Goal: Information Seeking & Learning: Check status

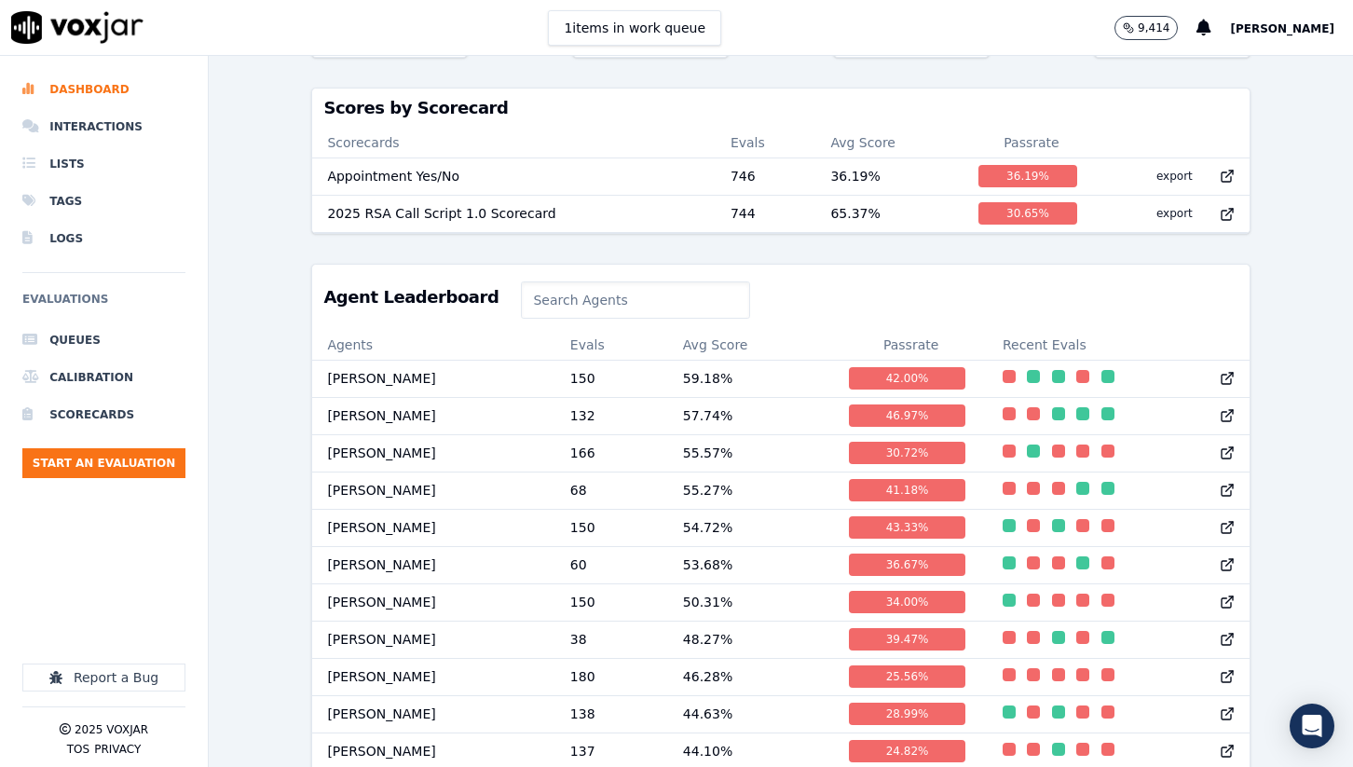
scroll to position [657, 0]
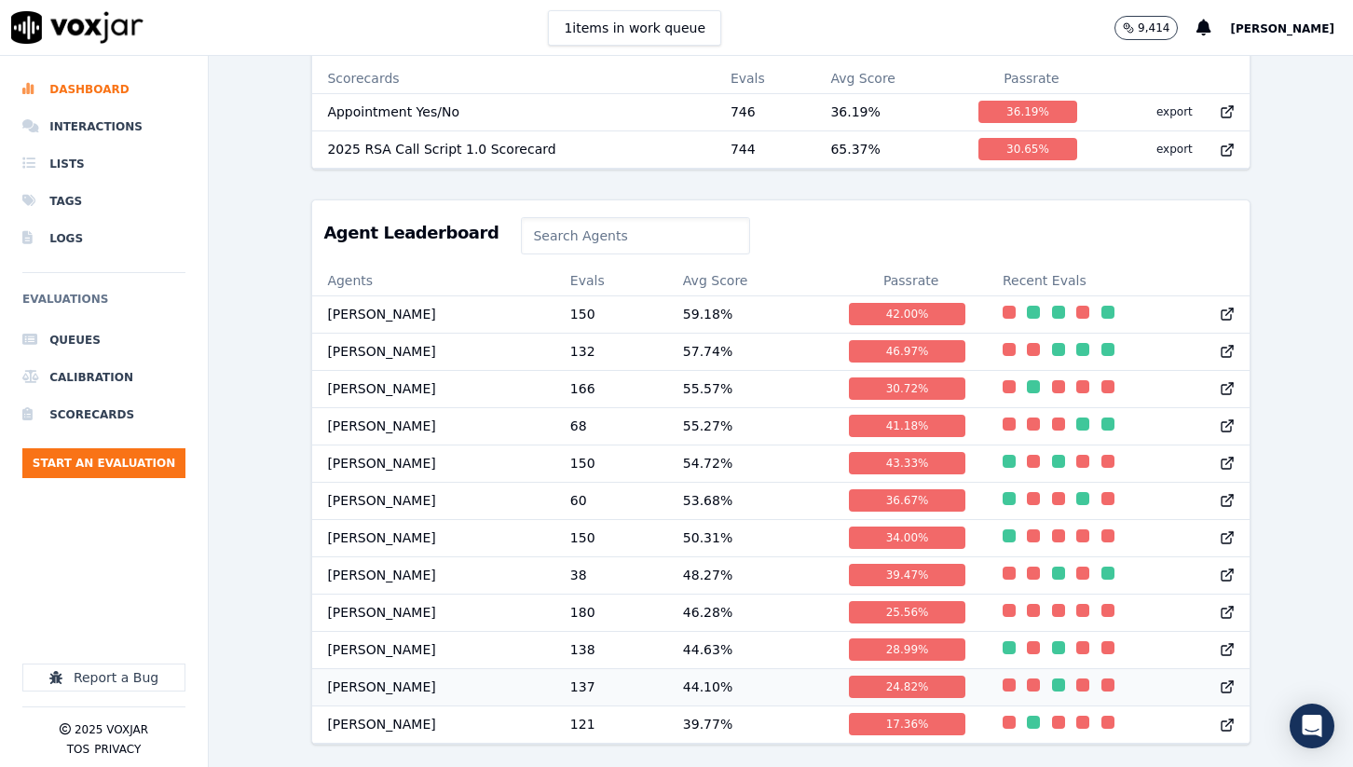
click at [391, 690] on td "[PERSON_NAME]" at bounding box center [433, 686] width 242 height 37
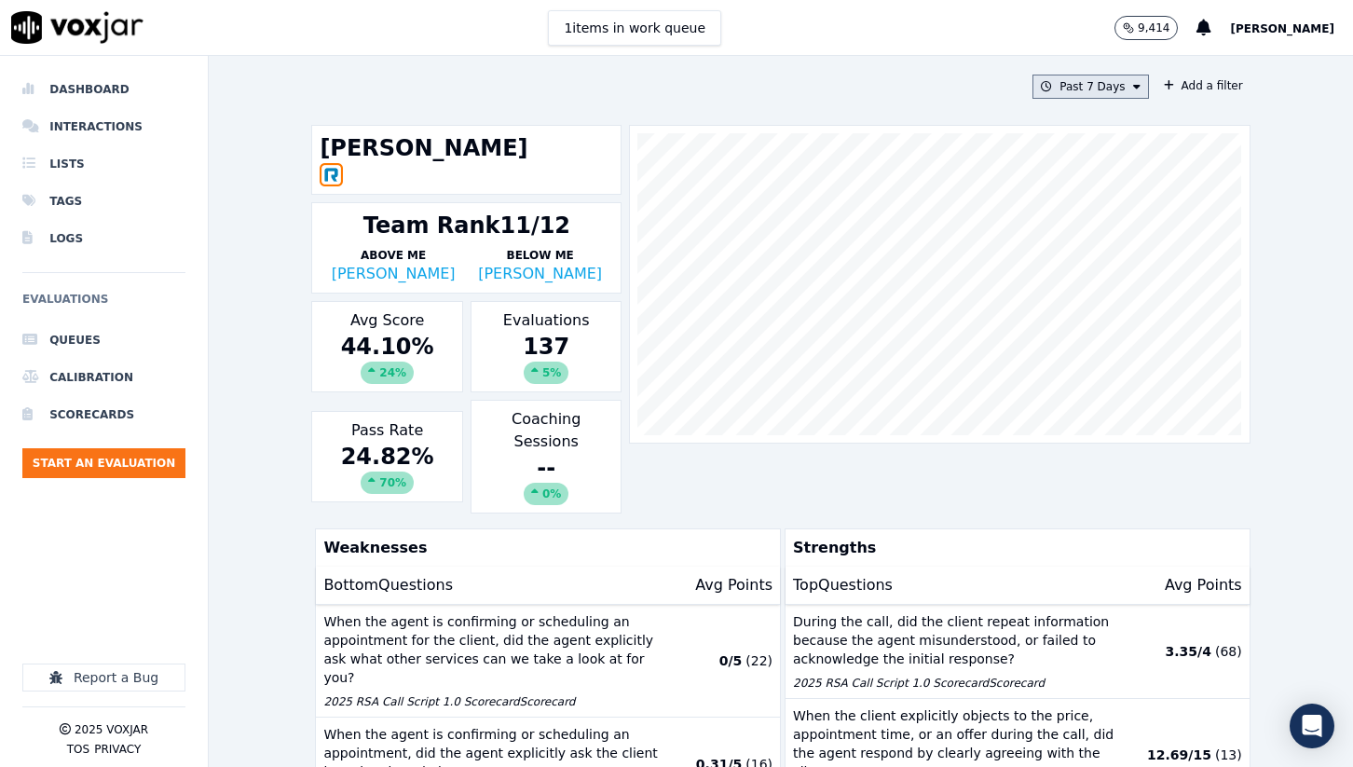
click at [1130, 97] on button "Past 7 Days" at bounding box center [1091, 87] width 116 height 24
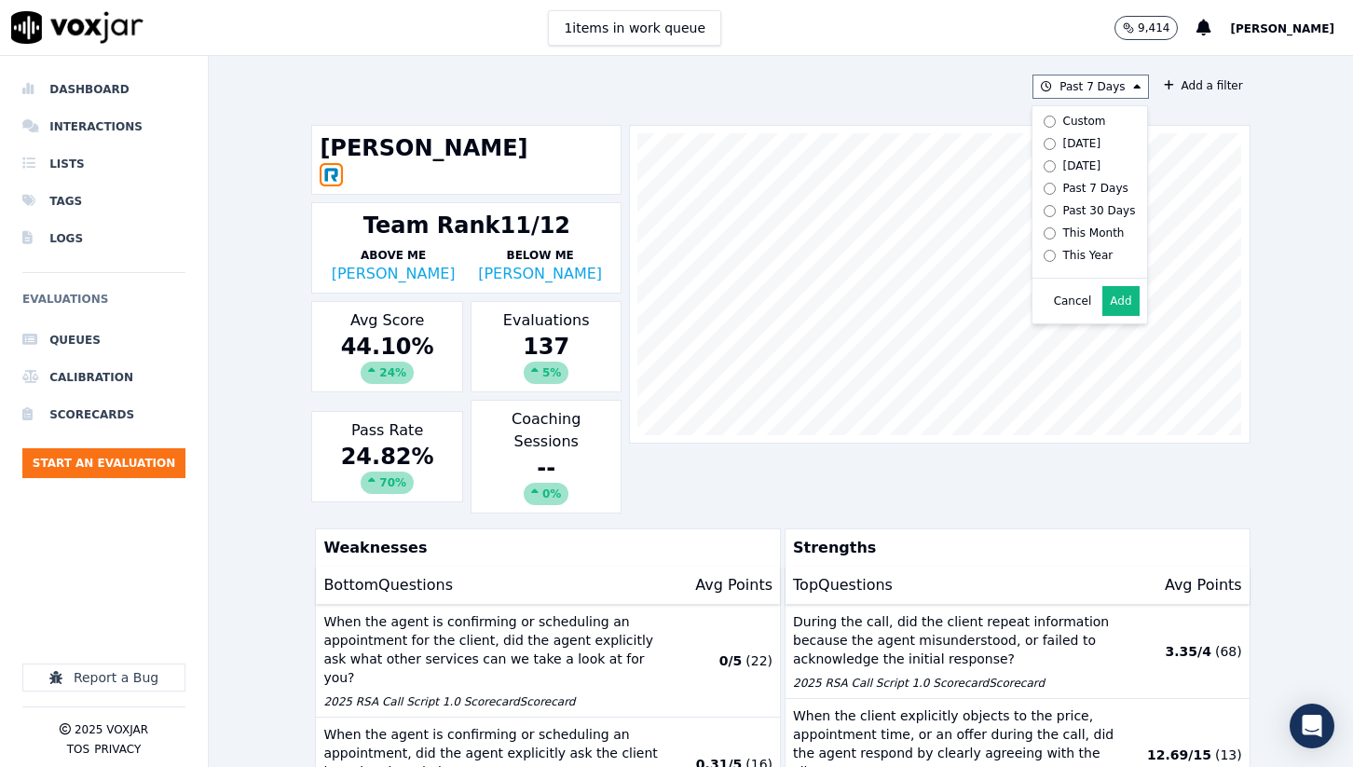
drag, startPoint x: 993, startPoint y: 68, endPoint x: 1010, endPoint y: 66, distance: 17.8
click at [994, 68] on div "Past 7 Days Custom [DATE] [DATE] Past 7 Days Past 30 Days This Month This Year …" at bounding box center [781, 411] width 954 height 711
click at [1226, 89] on button "Add a filter" at bounding box center [1204, 86] width 94 height 22
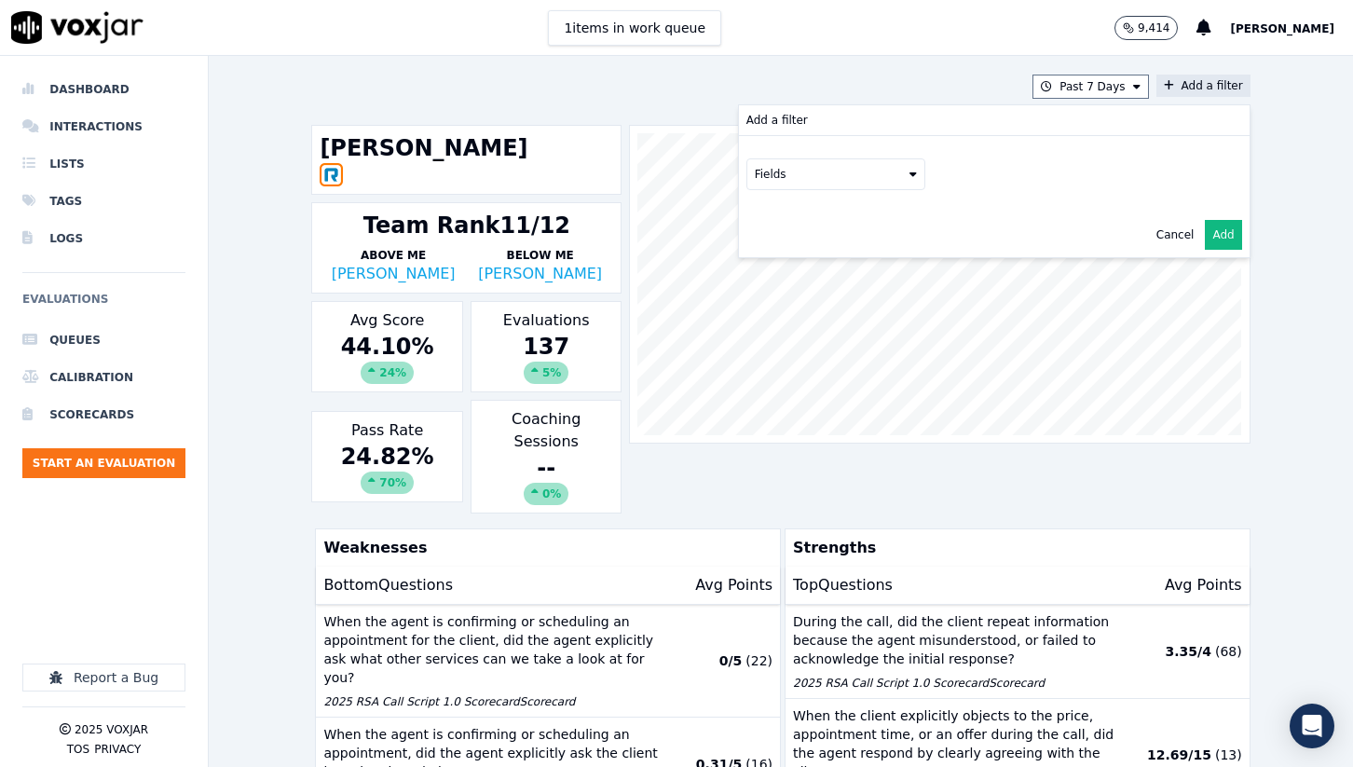
click at [887, 176] on button "Fields" at bounding box center [836, 174] width 179 height 32
click at [793, 362] on div "scorecard" at bounding box center [805, 362] width 55 height 15
click at [922, 219] on button "Fields" at bounding box center [858, 214] width 179 height 32
click at [873, 245] on label "title" at bounding box center [859, 245] width 170 height 22
click at [1114, 220] on button at bounding box center [1089, 212] width 268 height 28
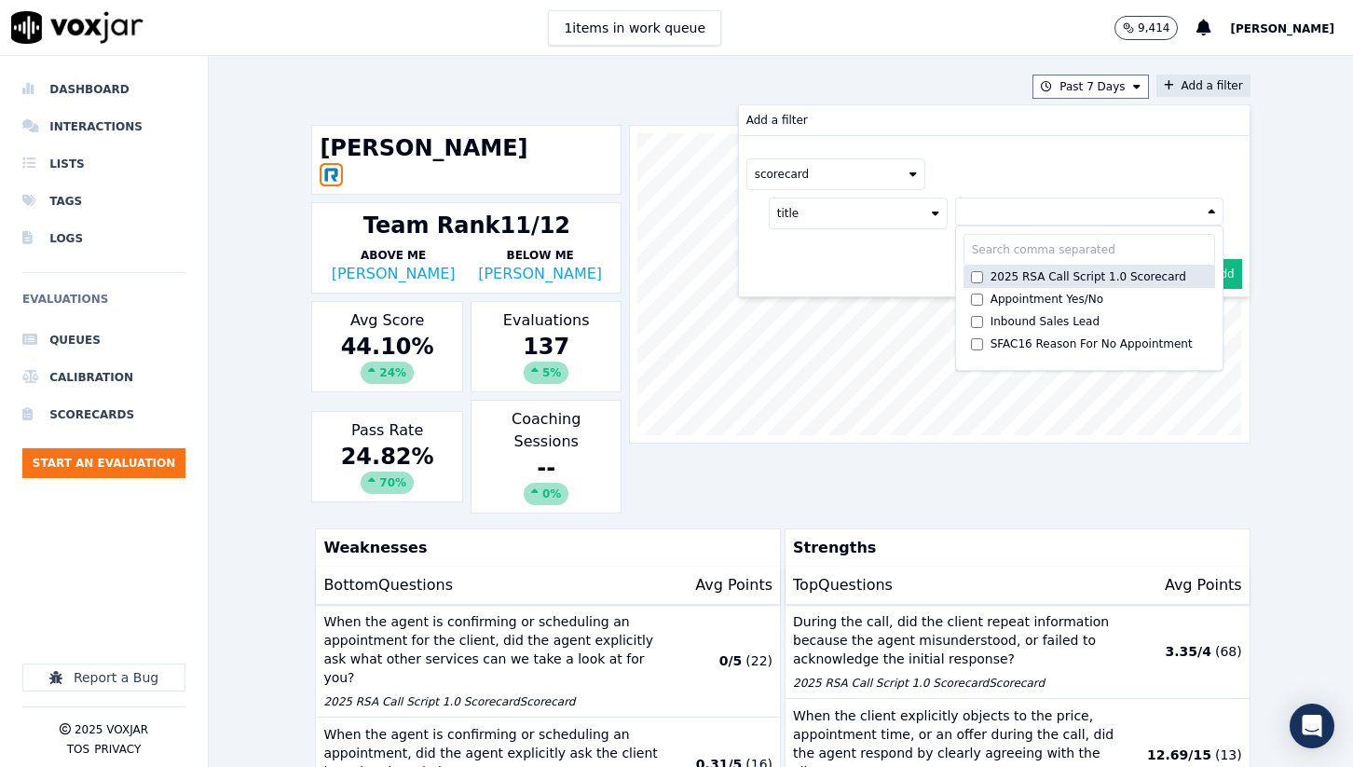
click at [1043, 282] on div "2025 RSA Call Script 1.0 Scorecard" at bounding box center [1089, 276] width 196 height 15
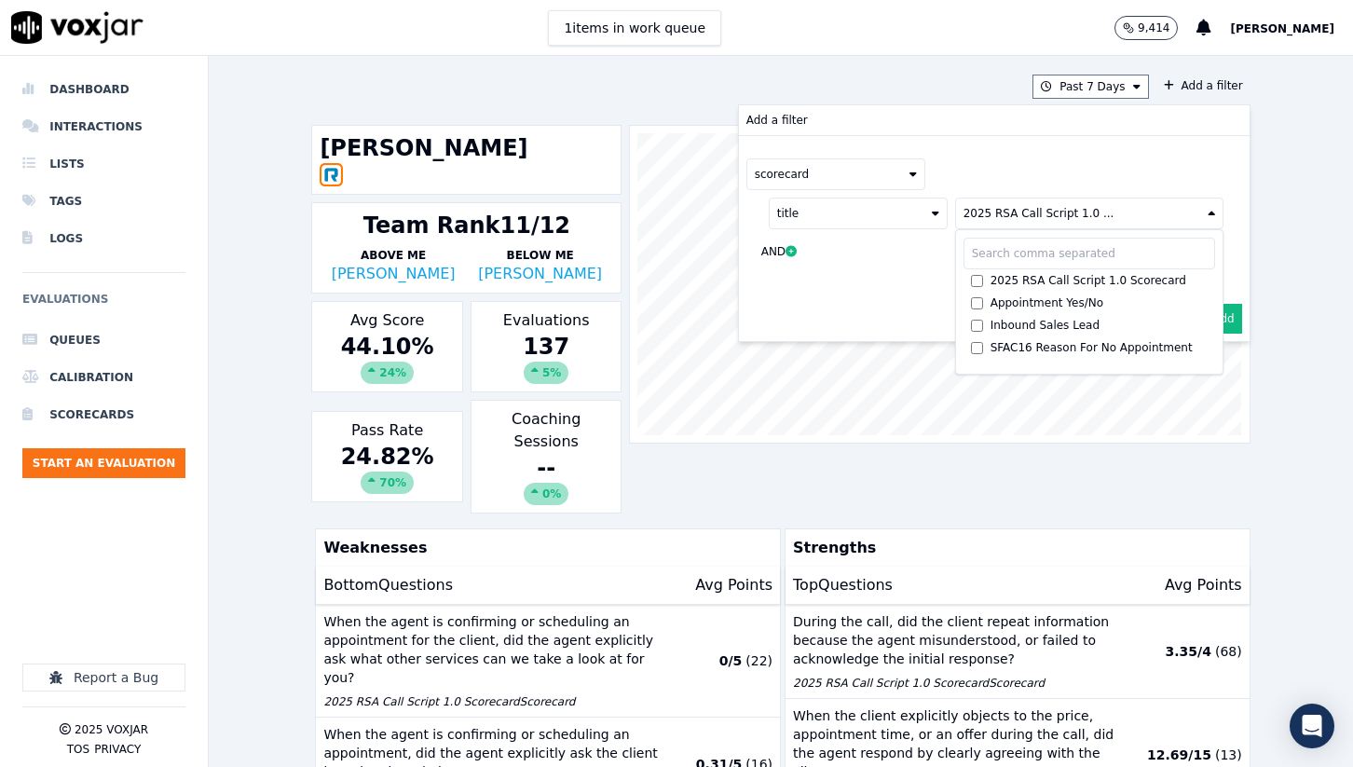
click at [1141, 176] on div "scorecard" at bounding box center [995, 174] width 496 height 32
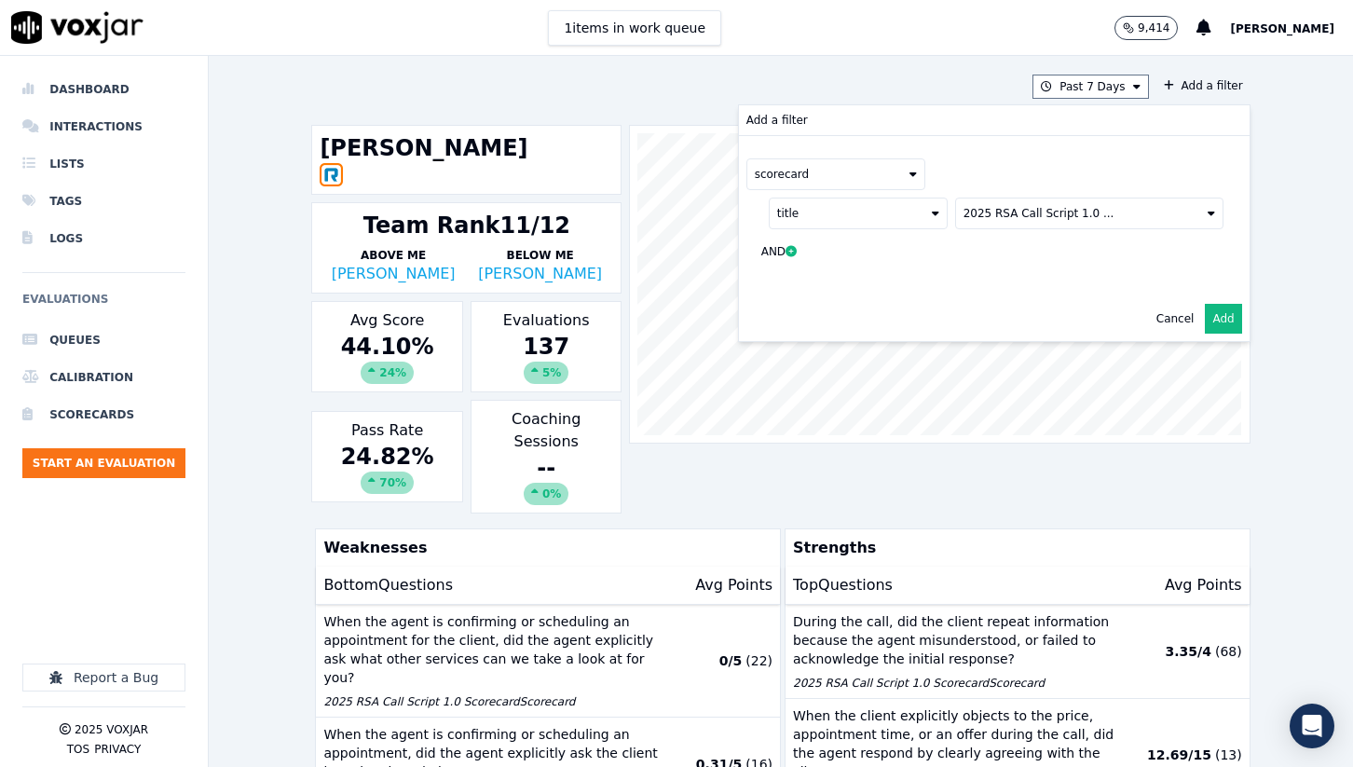
click at [1238, 322] on button "Add" at bounding box center [1223, 319] width 36 height 30
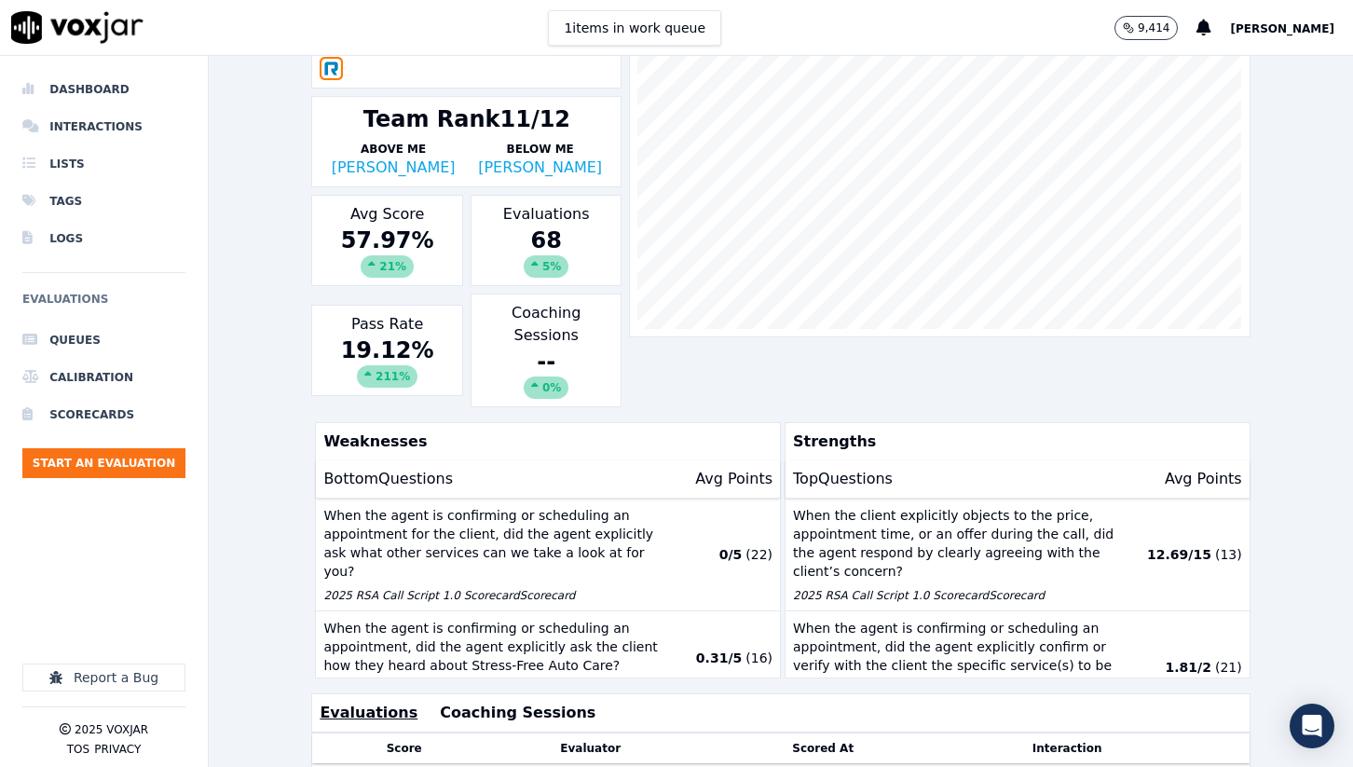
scroll to position [124, 0]
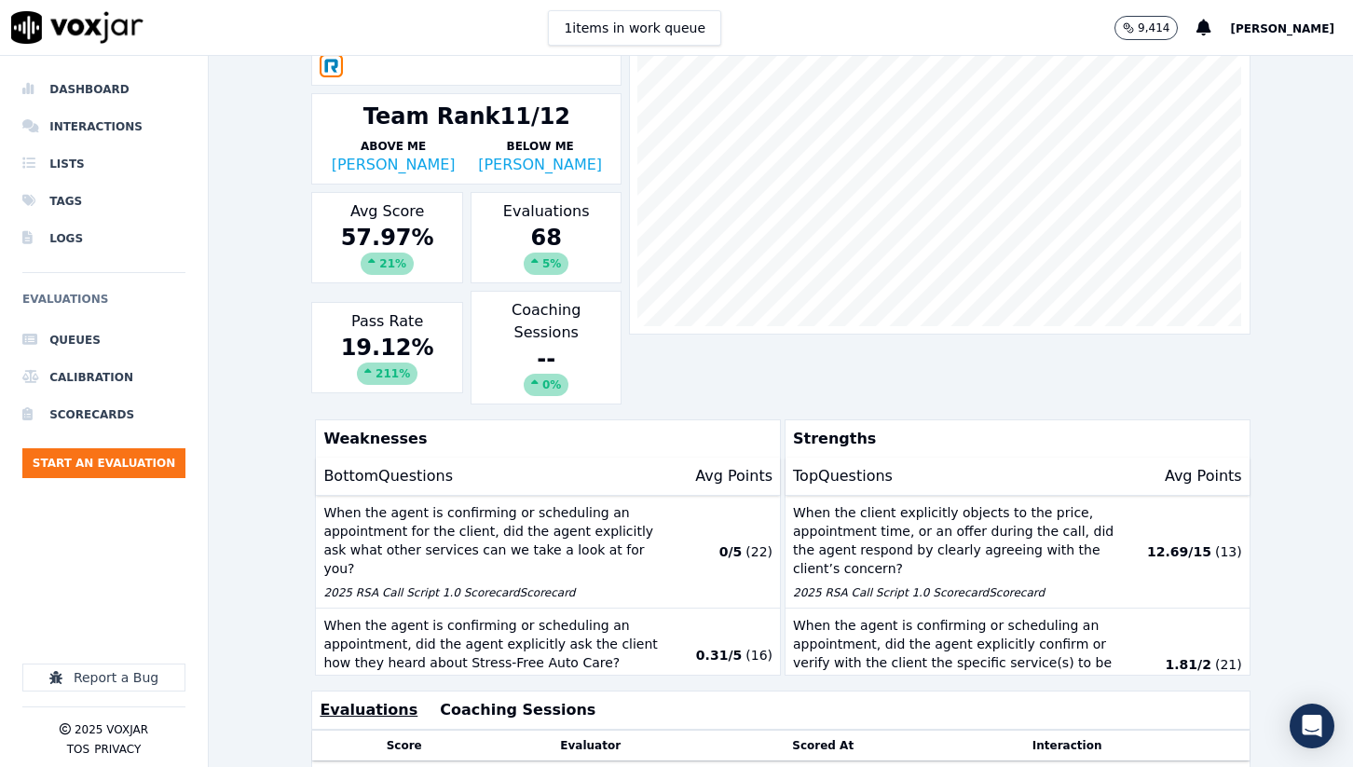
click at [367, 279] on div "Avg Score 57.97 % 21 %" at bounding box center [387, 237] width 152 height 91
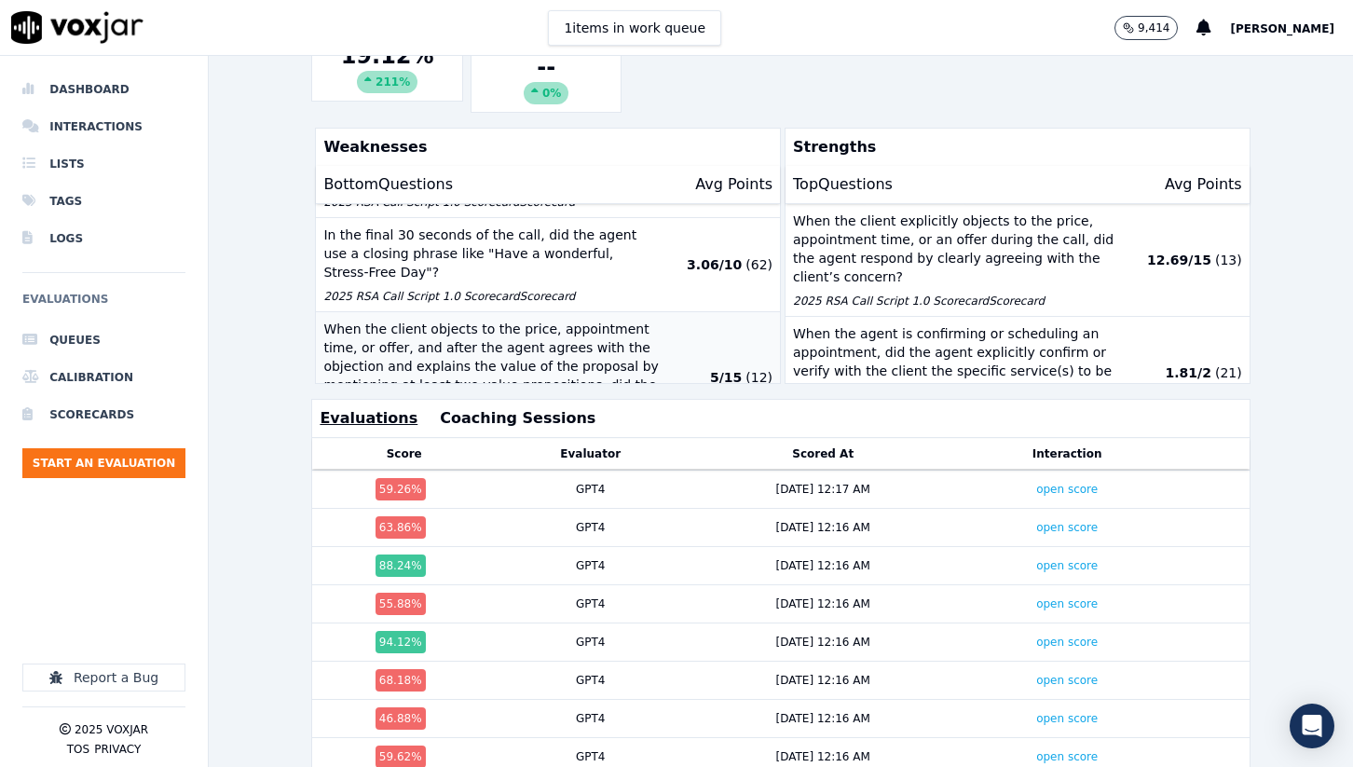
scroll to position [410, 0]
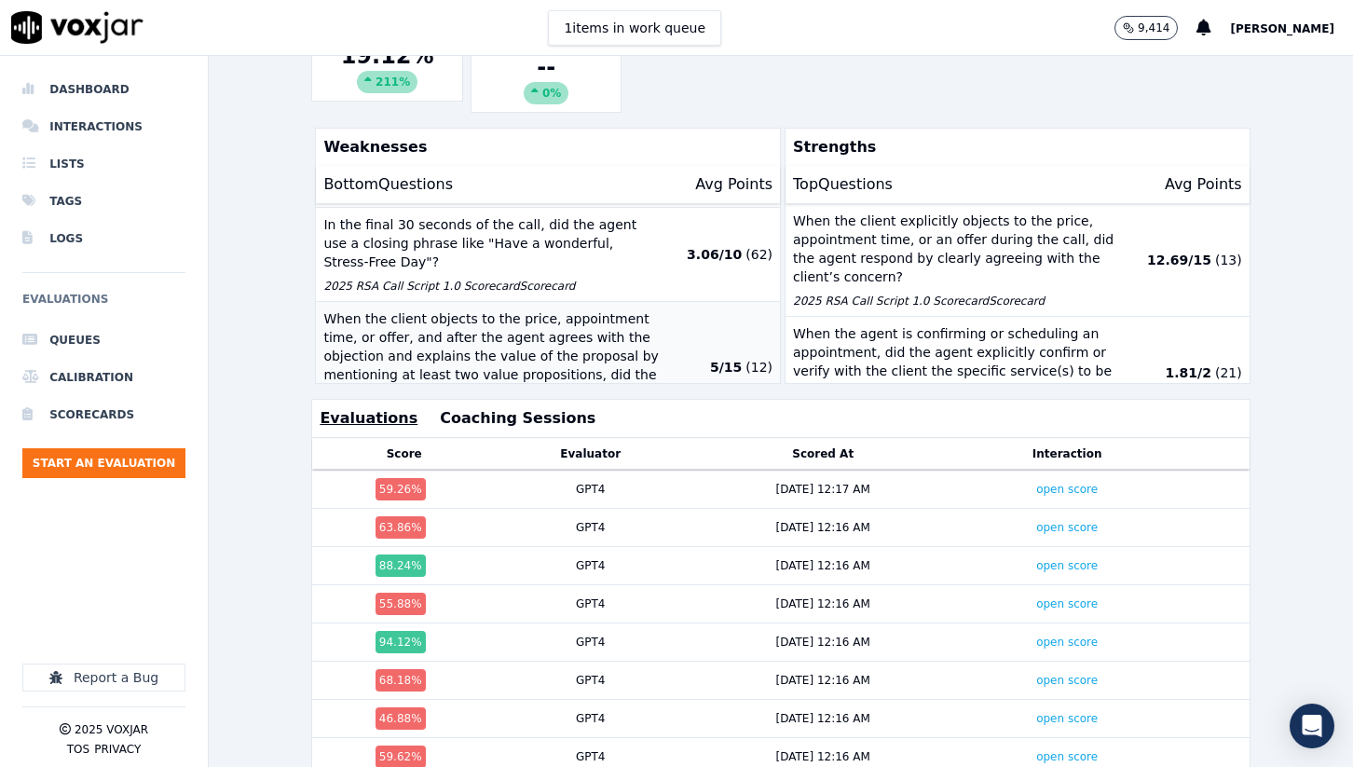
click at [530, 309] on p "When the client objects to the price, appointment time, or offer, and after the…" at bounding box center [491, 355] width 336 height 93
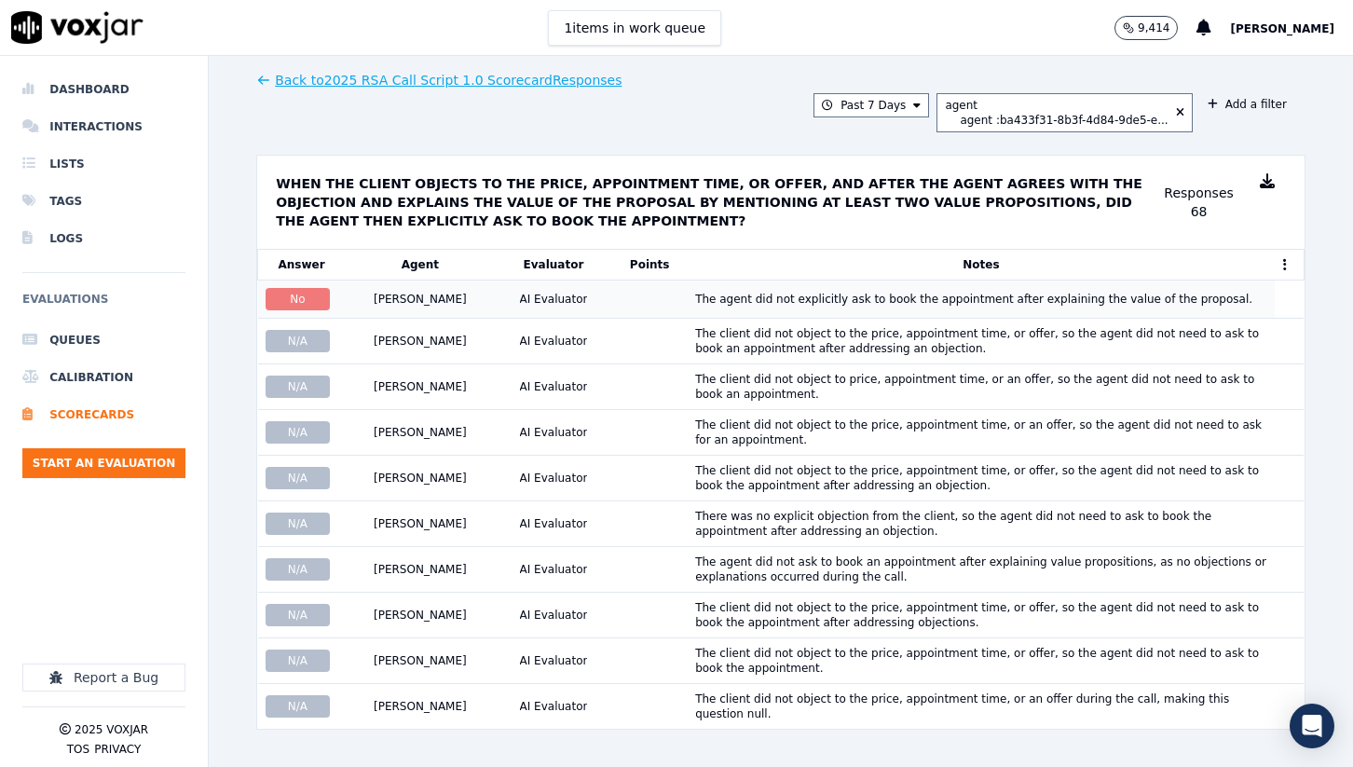
click at [707, 295] on div "The agent did not explicitly ask to book the appointment after explaining the v…" at bounding box center [973, 299] width 557 height 15
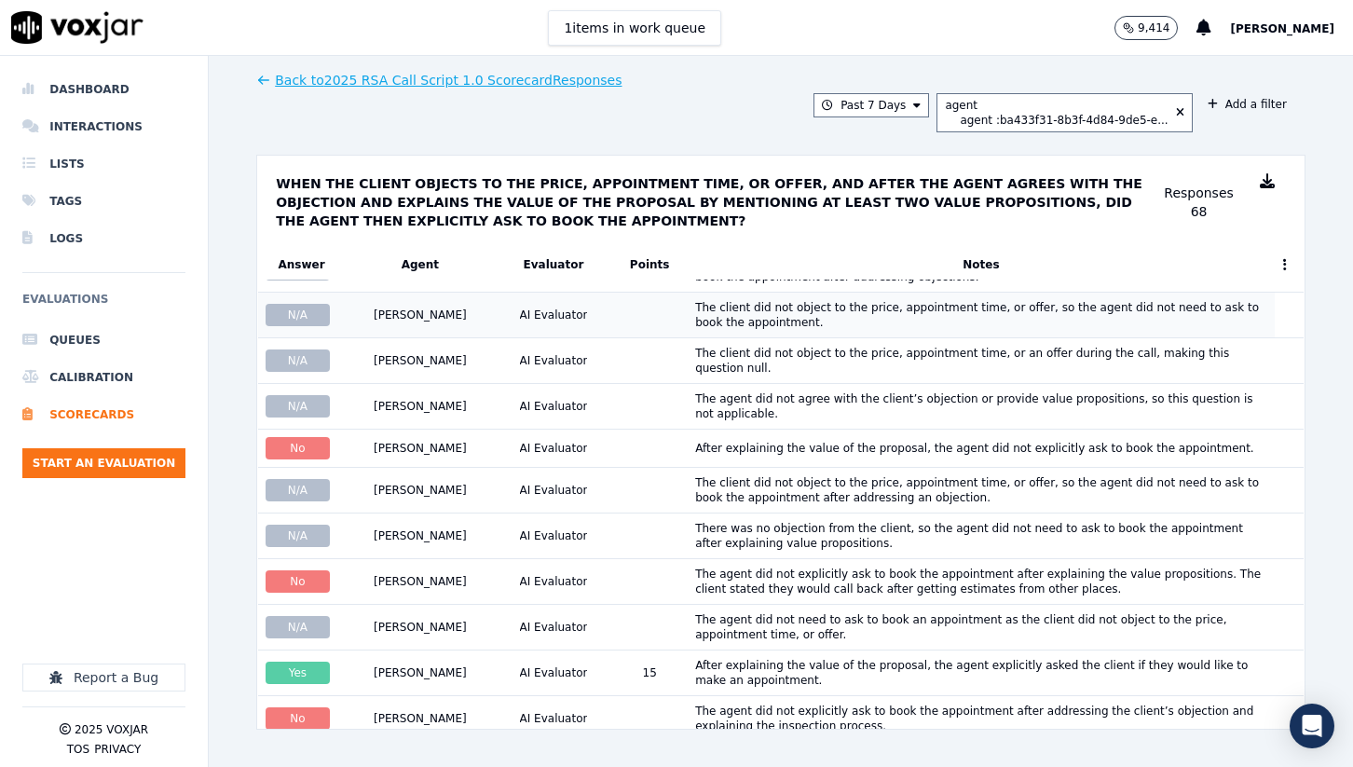
scroll to position [349, 0]
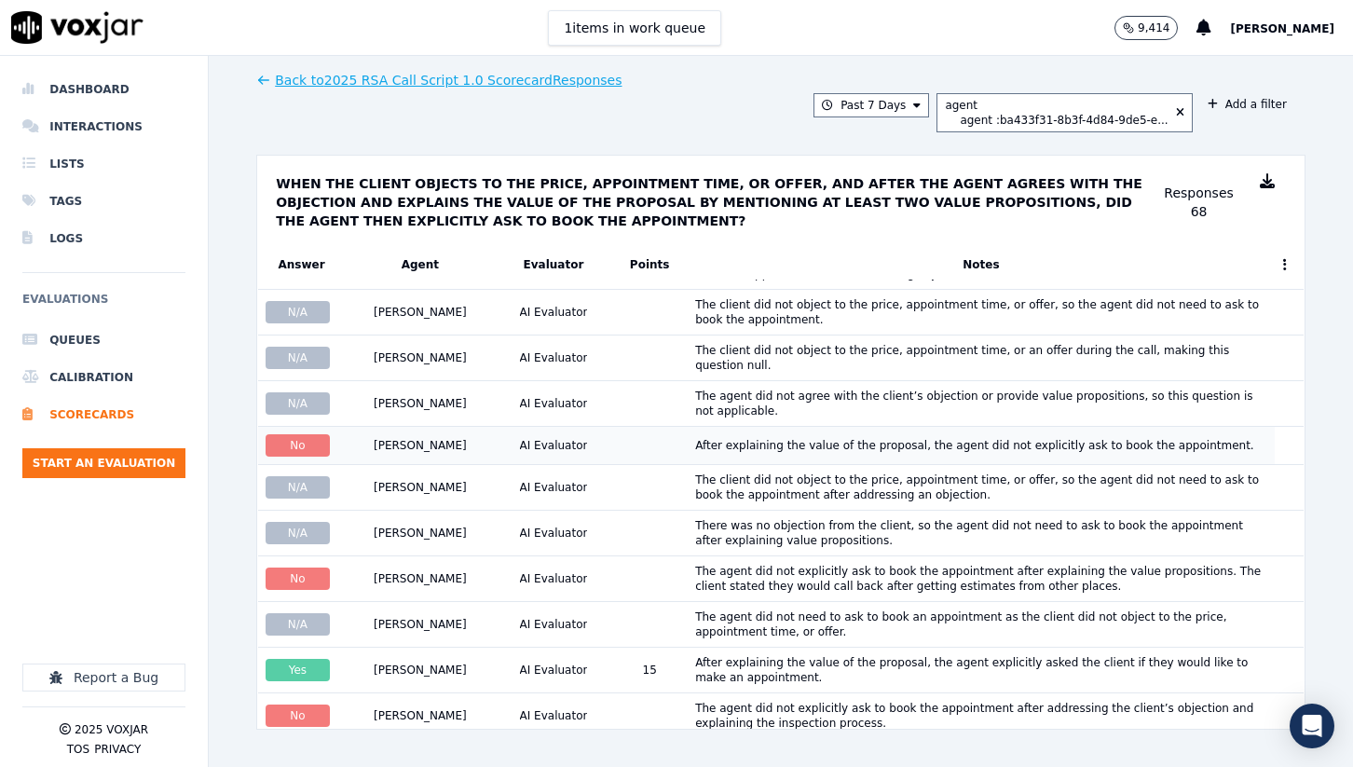
click at [797, 438] on div "After explaining the value of the proposal, the agent did not explicitly ask to…" at bounding box center [974, 445] width 559 height 15
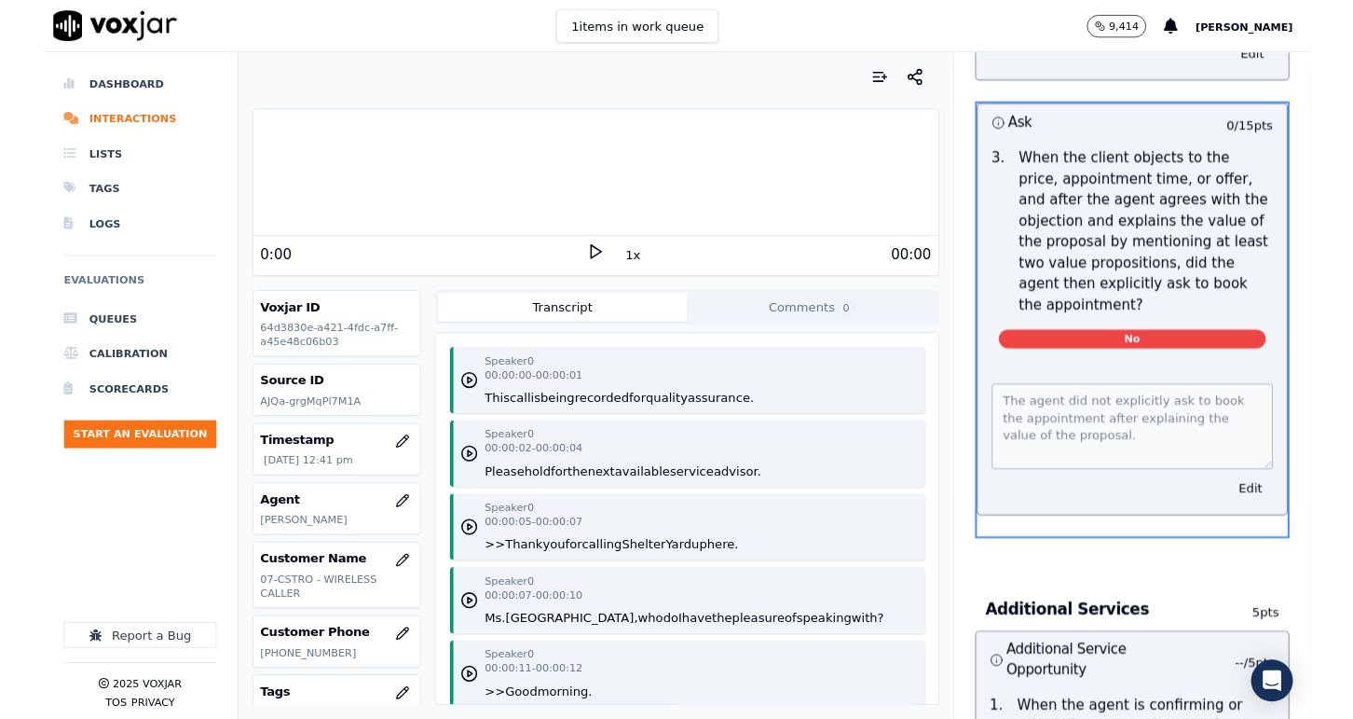
scroll to position [3057, 0]
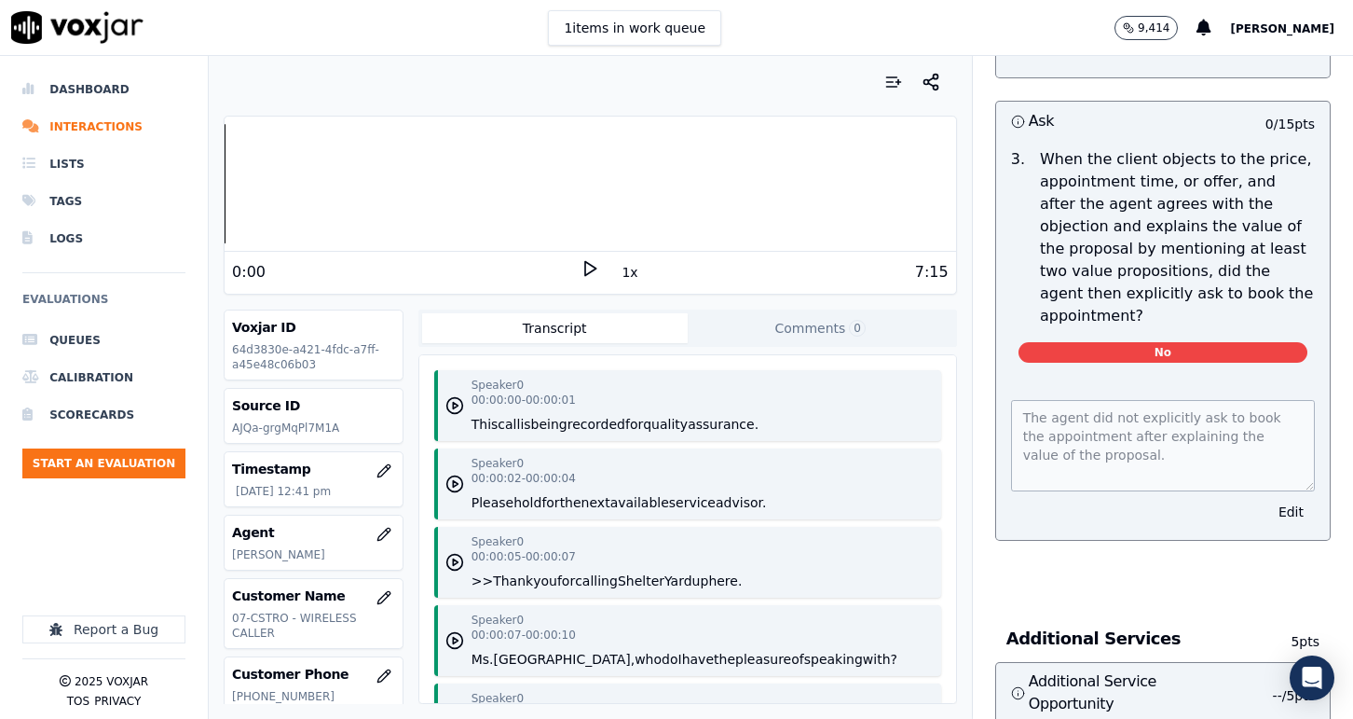
click at [585, 274] on polygon at bounding box center [590, 269] width 11 height 14
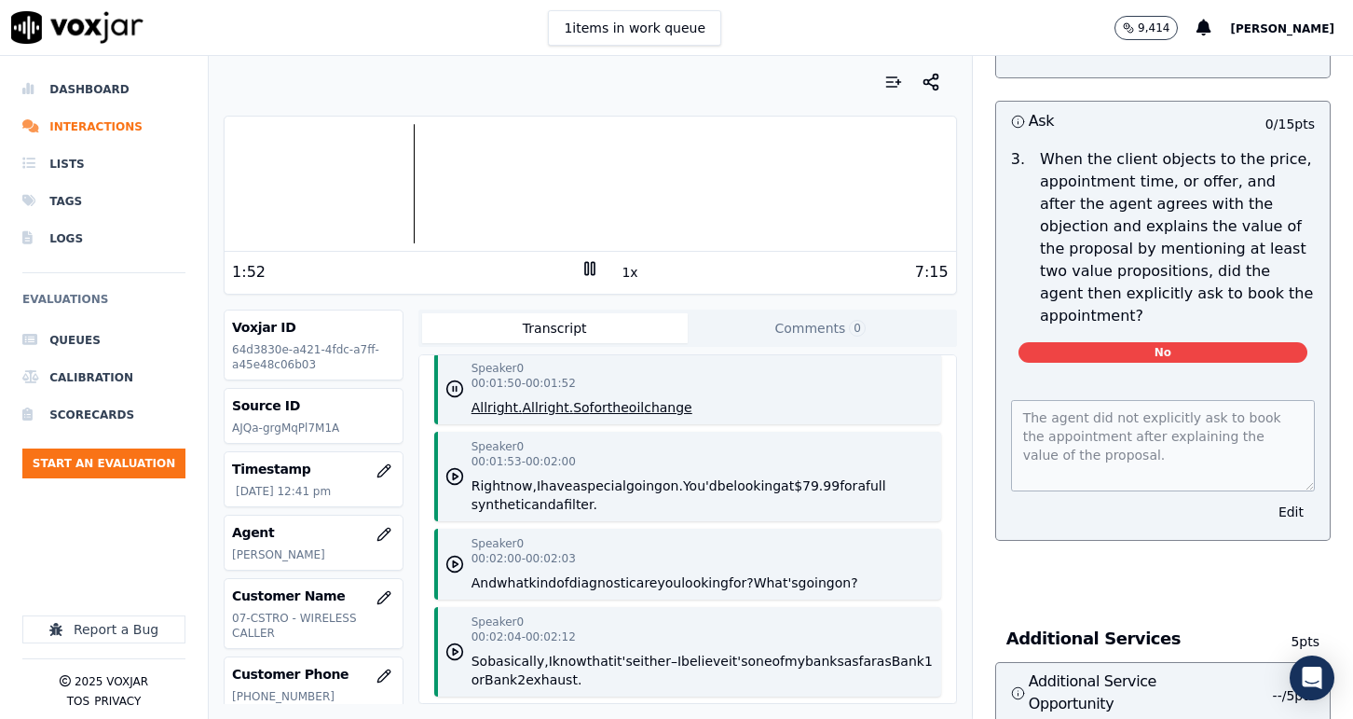
scroll to position [1779, 0]
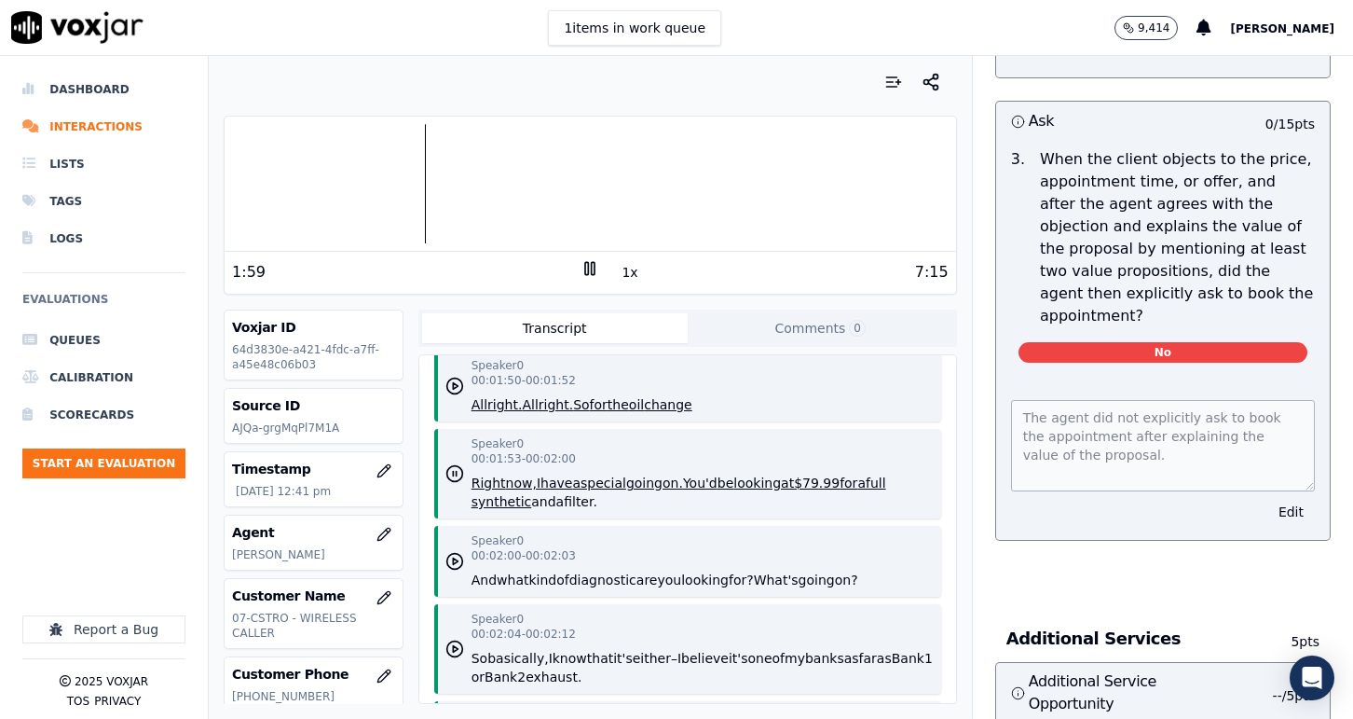
click at [592, 269] on rect at bounding box center [593, 268] width 3 height 12
click at [591, 265] on polygon at bounding box center [590, 269] width 11 height 14
click at [592, 265] on rect at bounding box center [593, 268] width 3 height 12
click at [591, 265] on polygon at bounding box center [590, 269] width 11 height 14
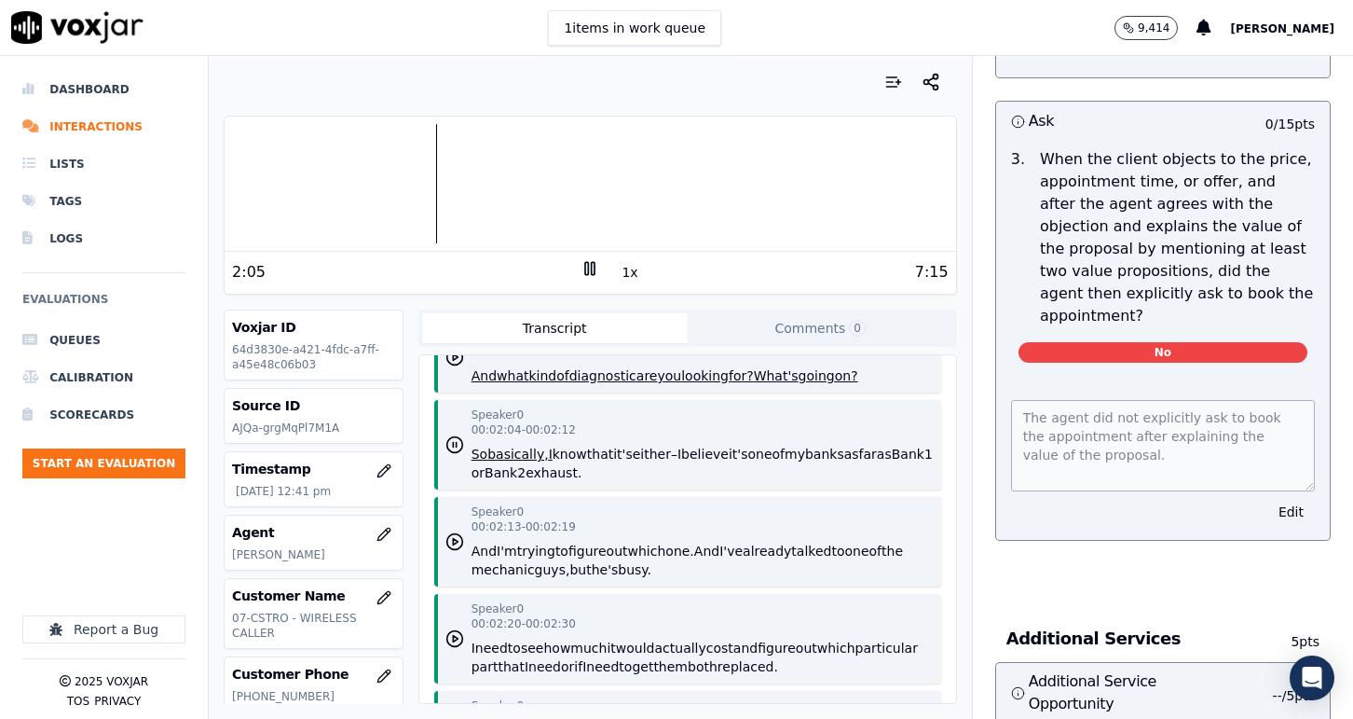
scroll to position [1995, 0]
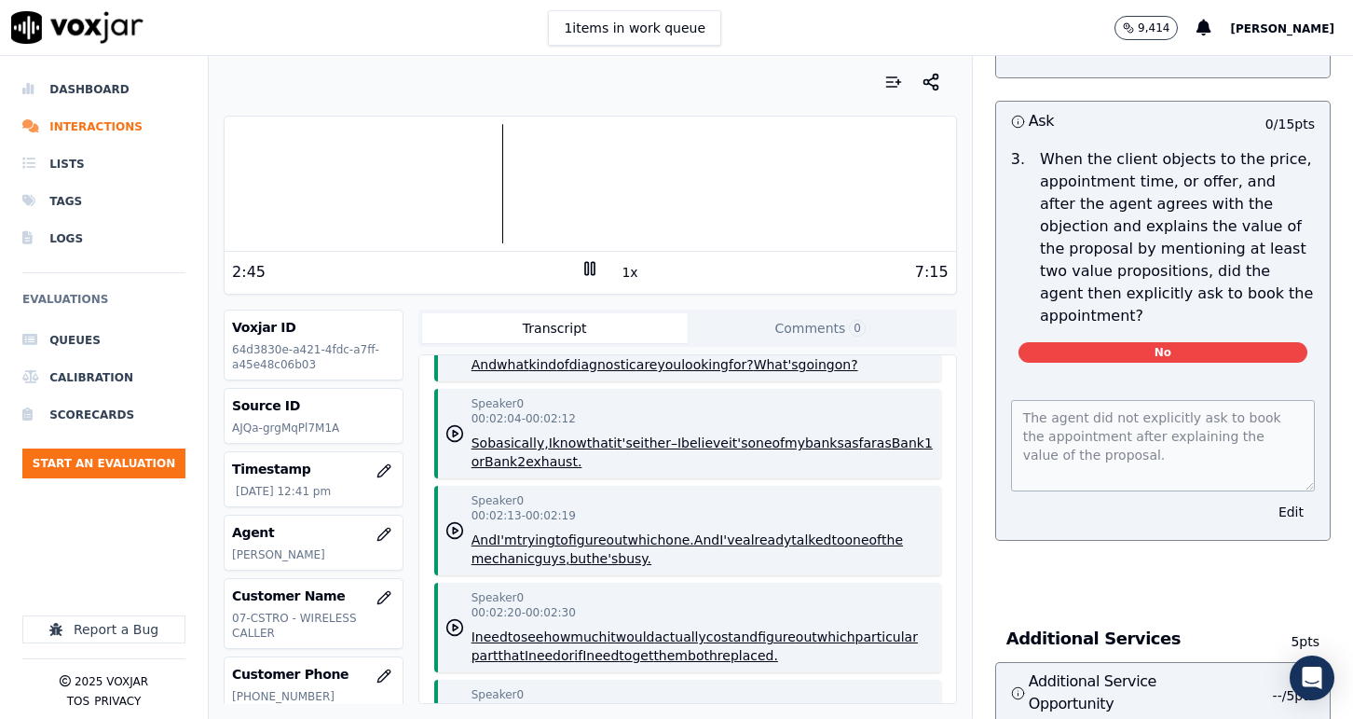
click at [555, 270] on div "2:45" at bounding box center [406, 272] width 349 height 22
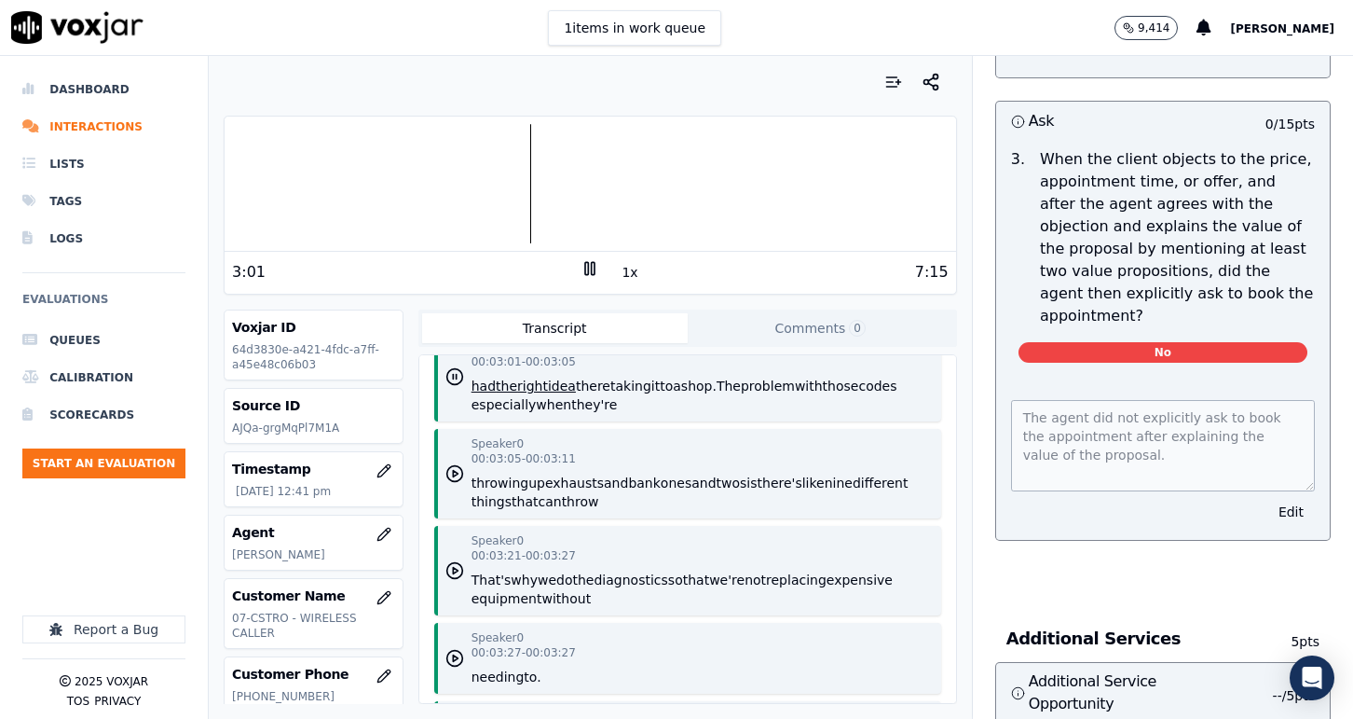
scroll to position [2583, 0]
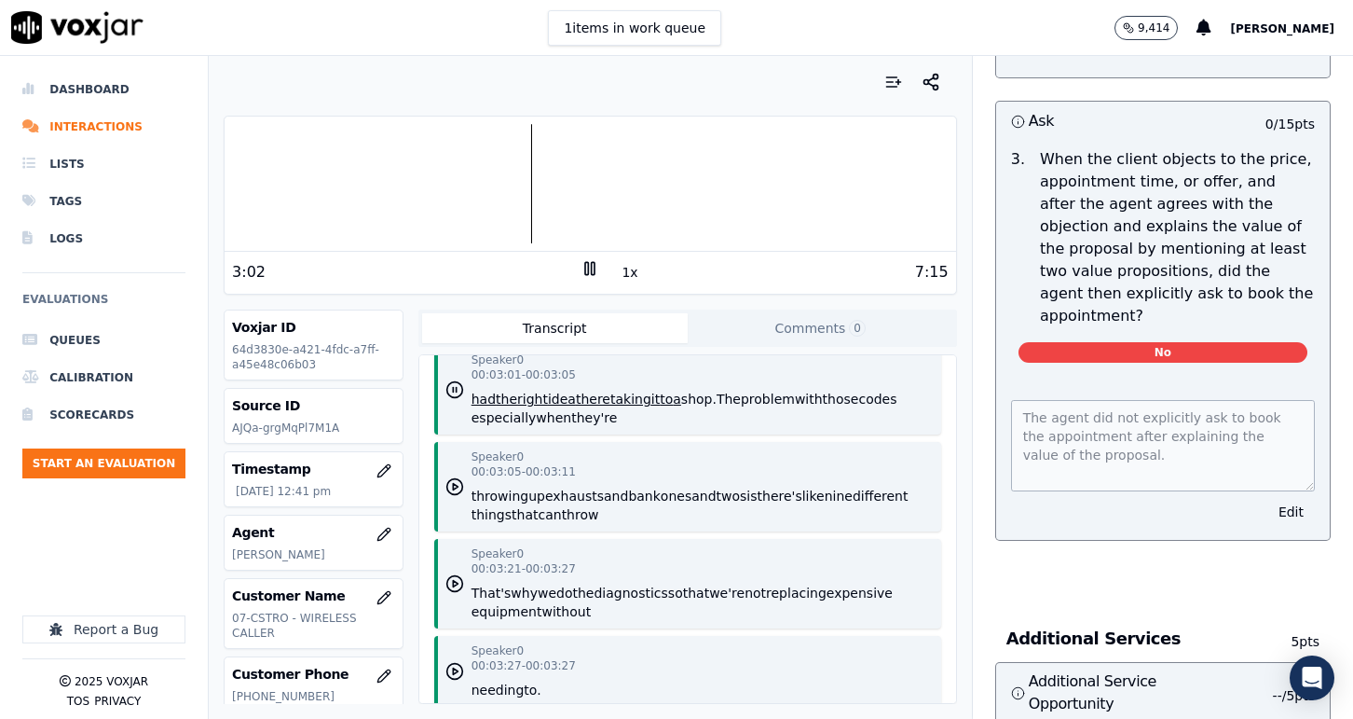
click at [556, 280] on div "3:02" at bounding box center [406, 272] width 349 height 22
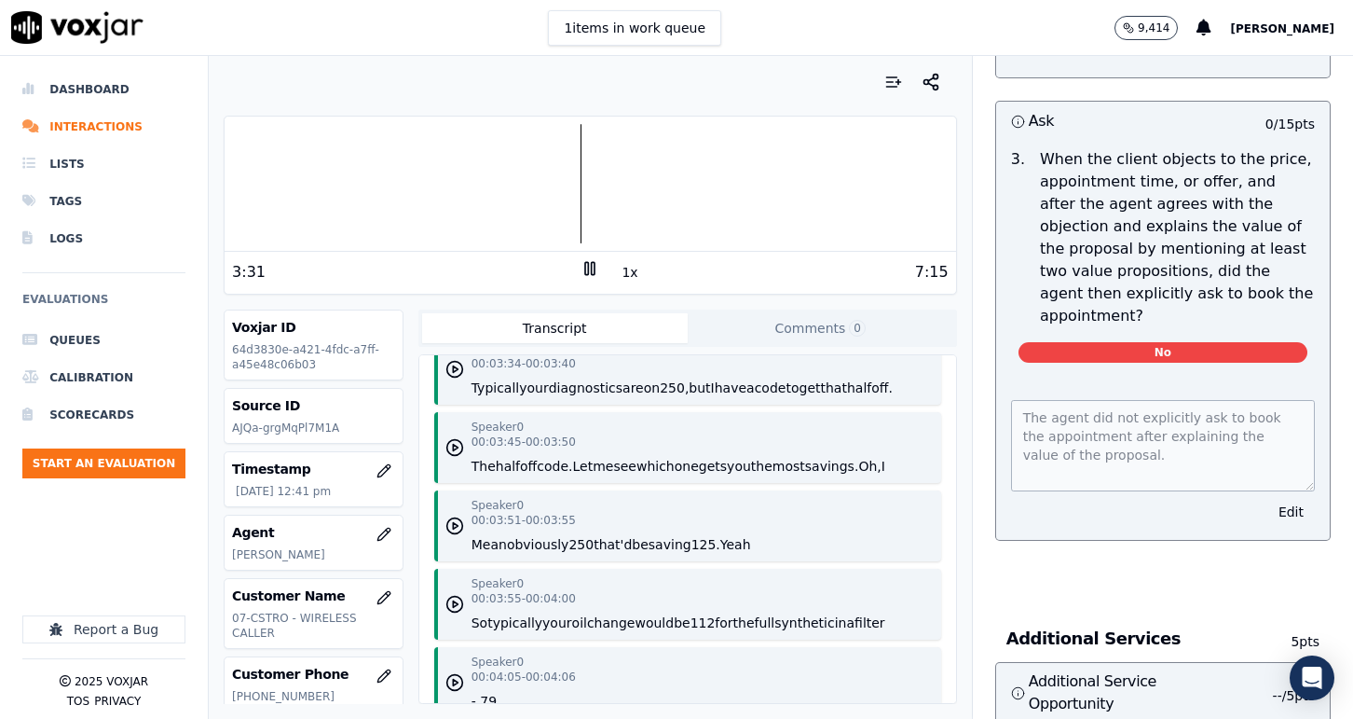
scroll to position [3001, 0]
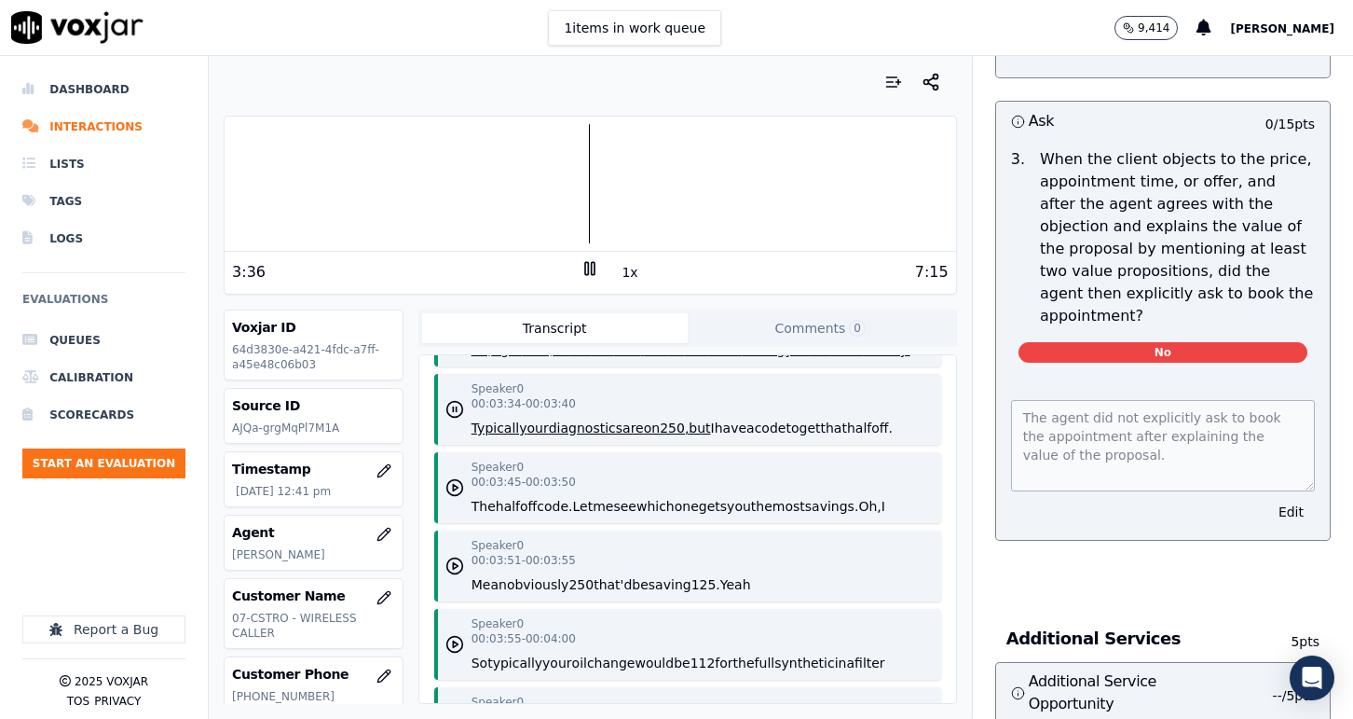
click at [592, 269] on rect at bounding box center [593, 268] width 3 height 12
click at [595, 268] on icon at bounding box center [590, 268] width 19 height 19
click at [595, 268] on rect at bounding box center [593, 268] width 3 height 12
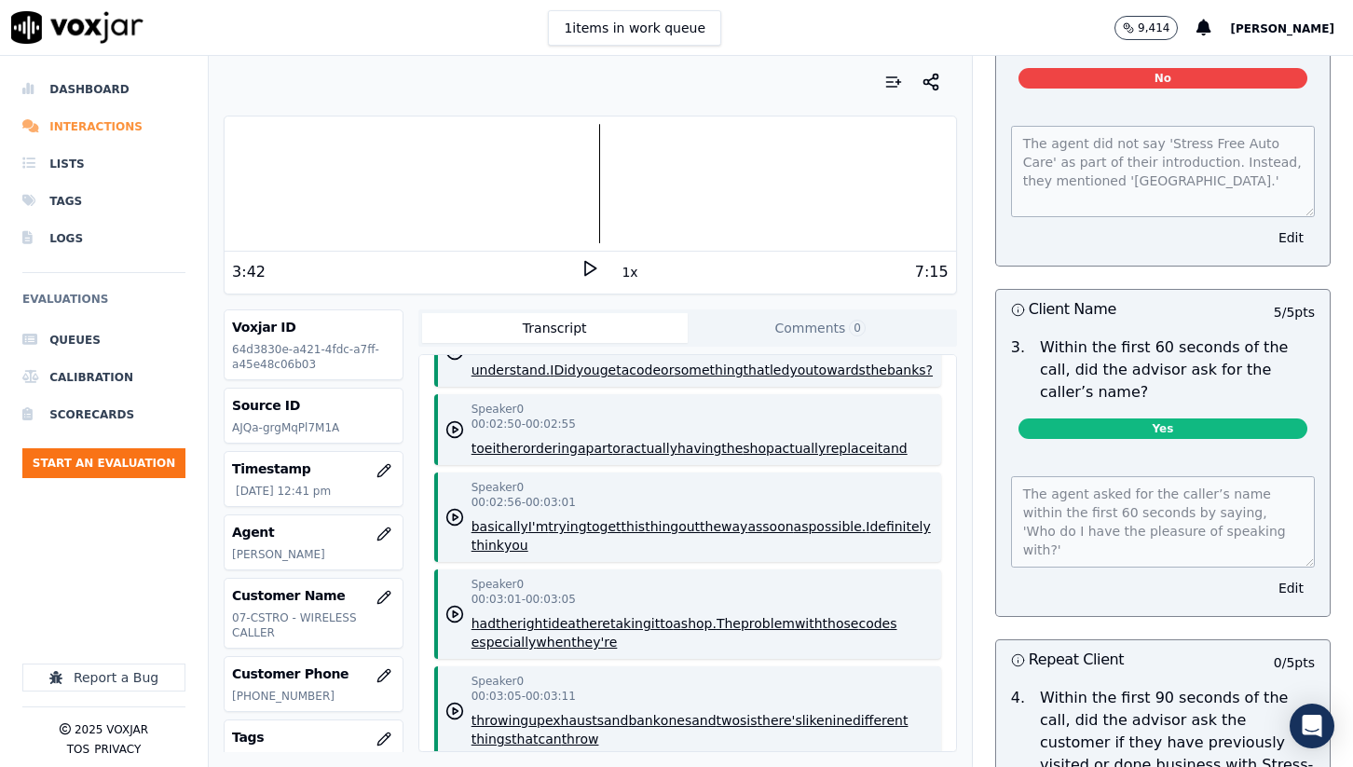
scroll to position [648, 0]
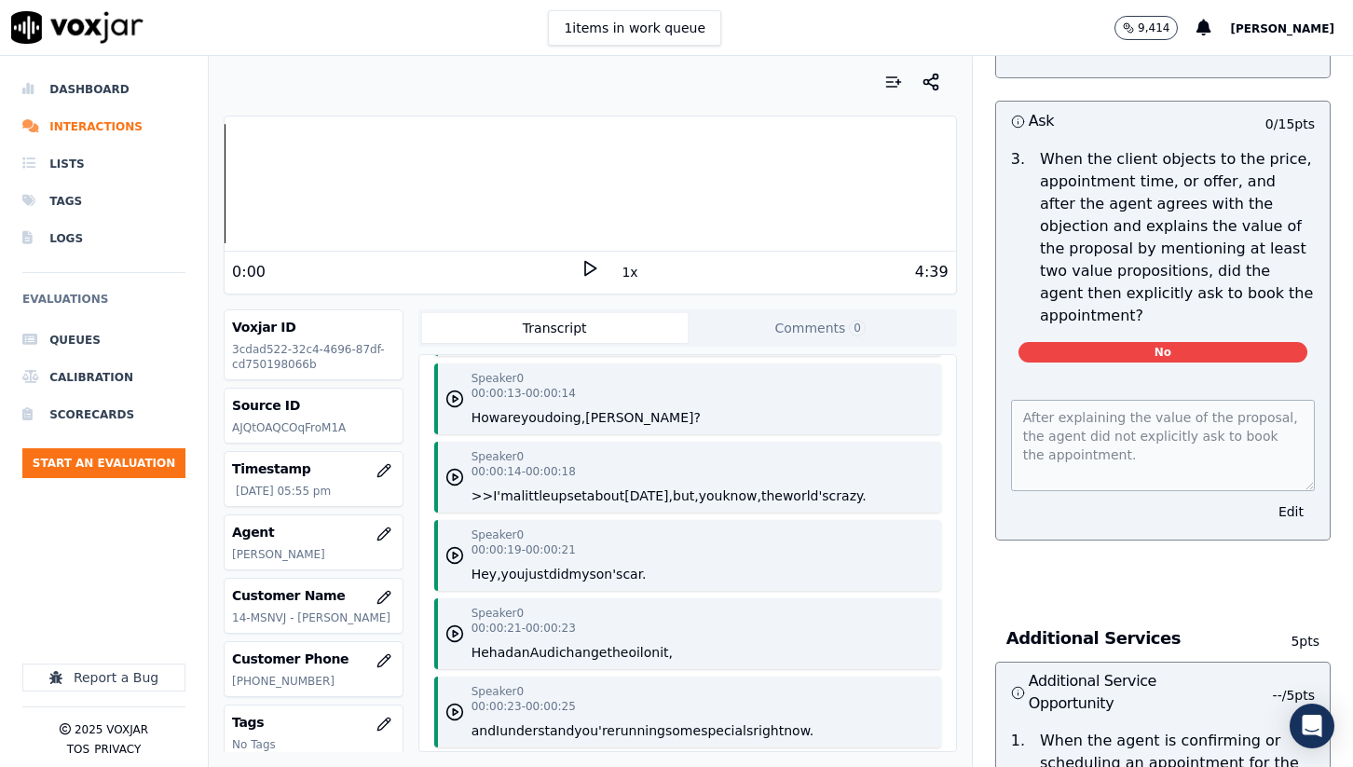
scroll to position [639, 0]
